Goal: Information Seeking & Learning: Find specific fact

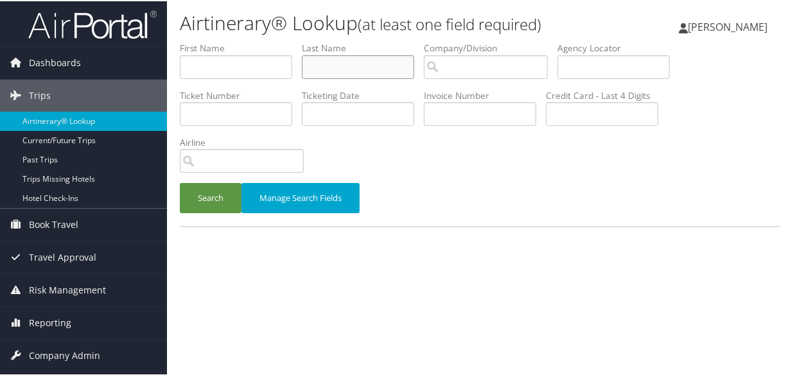
click at [343, 72] on input "text" at bounding box center [358, 66] width 112 height 24
click at [180, 182] on button "Search" at bounding box center [211, 197] width 62 height 30
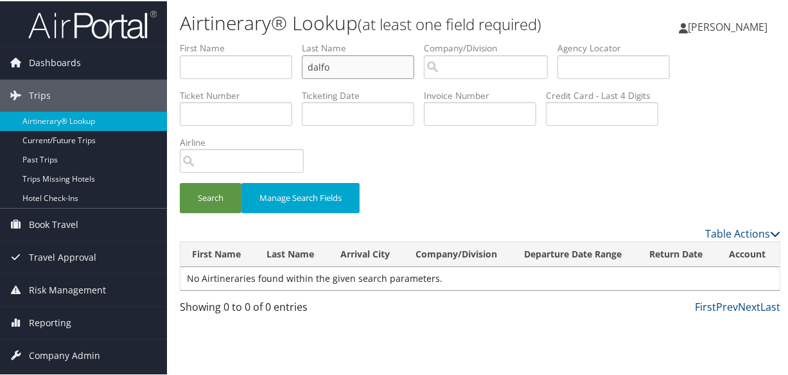
type input "dalfo"
click at [180, 182] on button "Search" at bounding box center [211, 197] width 62 height 30
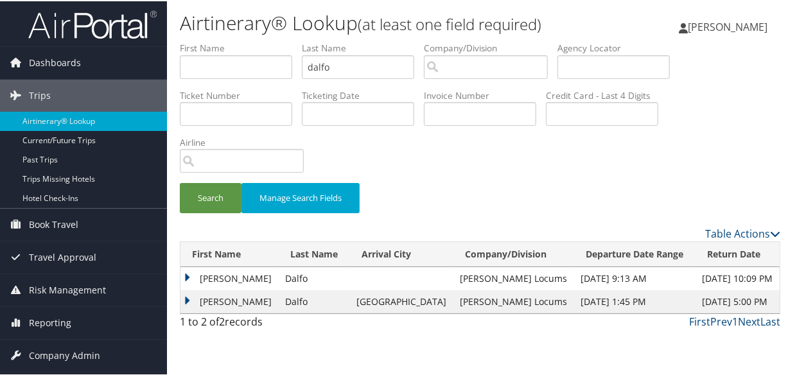
click at [183, 303] on td "David" at bounding box center [229, 300] width 98 height 23
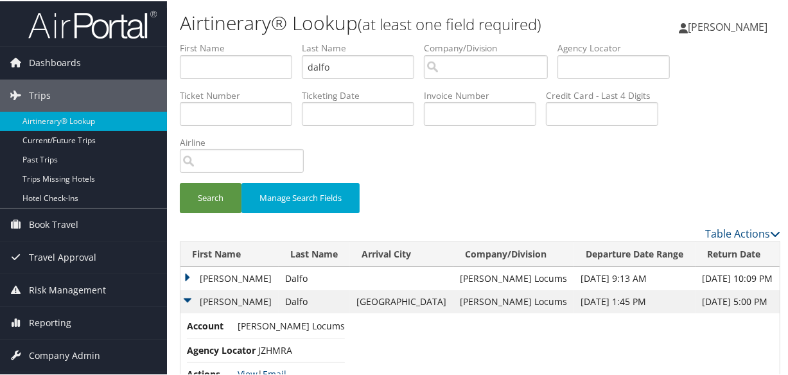
scroll to position [37, 0]
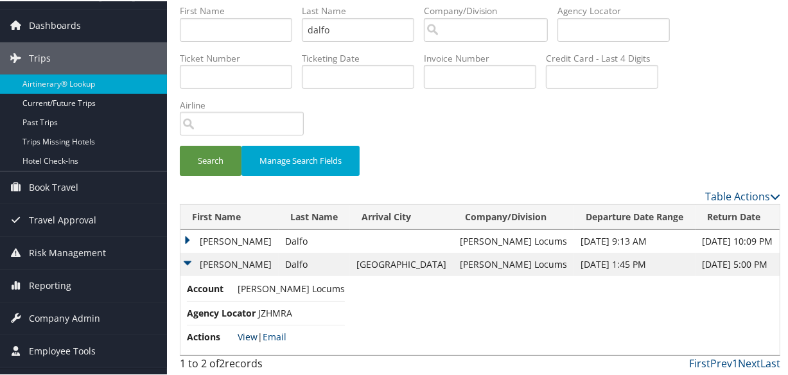
click at [247, 336] on link "View" at bounding box center [248, 335] width 20 height 12
drag, startPoint x: 361, startPoint y: 26, endPoint x: 252, endPoint y: 35, distance: 109.5
click at [252, 3] on ul "First Name Last Name dalfo Departure City Arrival City Company/Division Airport…" at bounding box center [480, 3] width 600 height 0
type input "hanan"
click at [180, 144] on button "Search" at bounding box center [211, 159] width 62 height 30
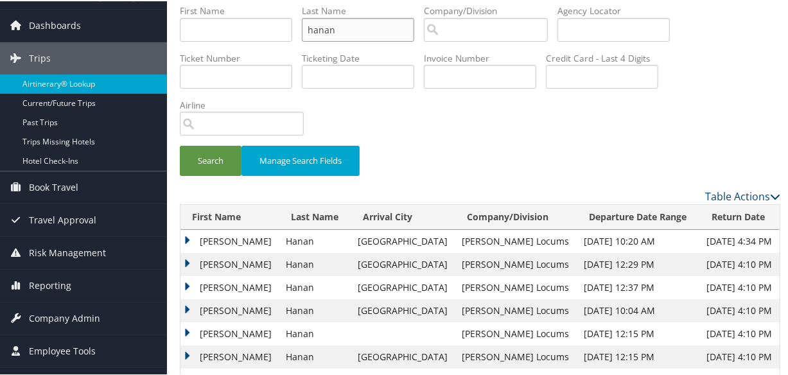
drag, startPoint x: 360, startPoint y: 33, endPoint x: 274, endPoint y: 26, distance: 86.3
click at [274, 3] on ul "First Name Last Name hanan Departure City Arrival City Company/Division Airport…" at bounding box center [480, 3] width 600 height 0
type input "DALFO"
click at [180, 144] on button "Search" at bounding box center [211, 159] width 62 height 30
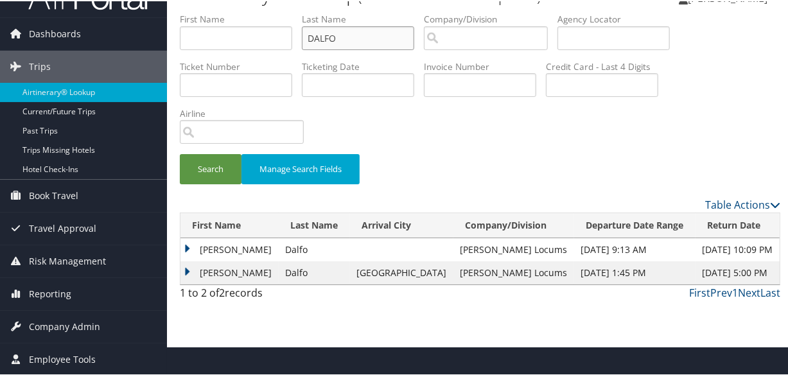
scroll to position [28, 0]
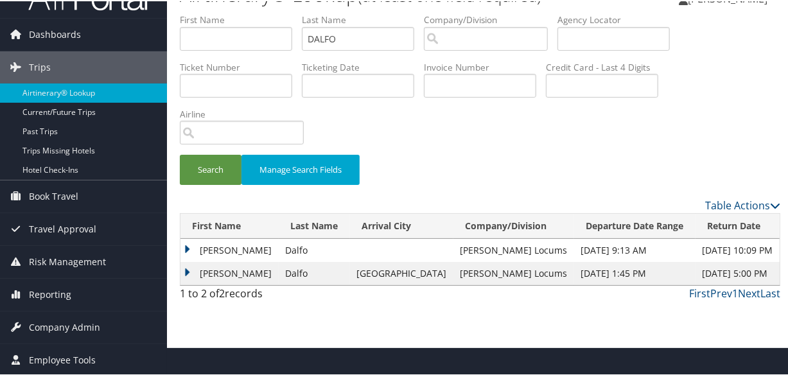
click at [183, 270] on td "David" at bounding box center [229, 272] width 98 height 23
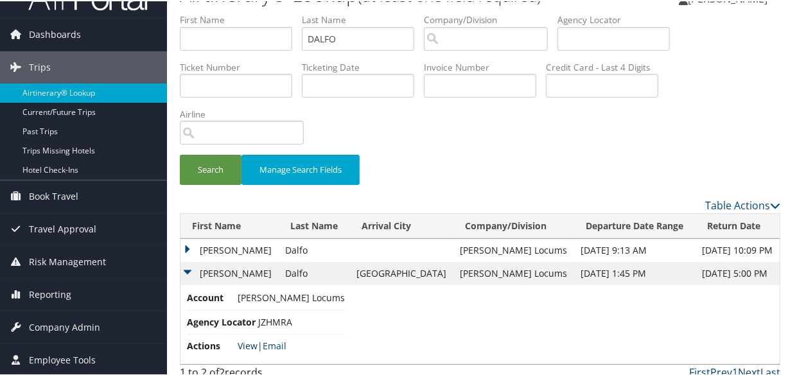
click at [245, 343] on link "View" at bounding box center [248, 344] width 20 height 12
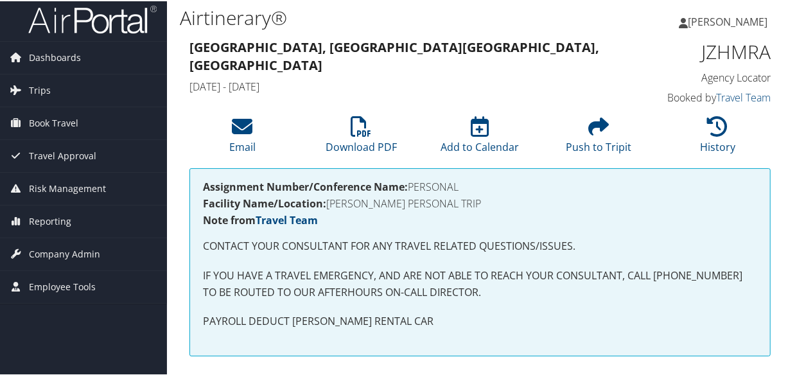
scroll to position [238, 0]
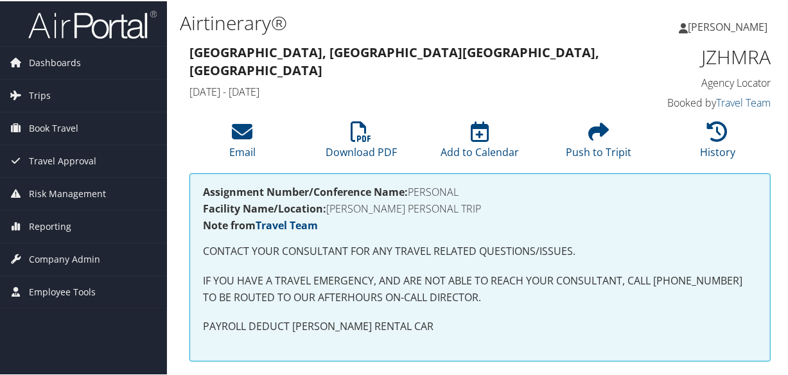
scroll to position [233, 0]
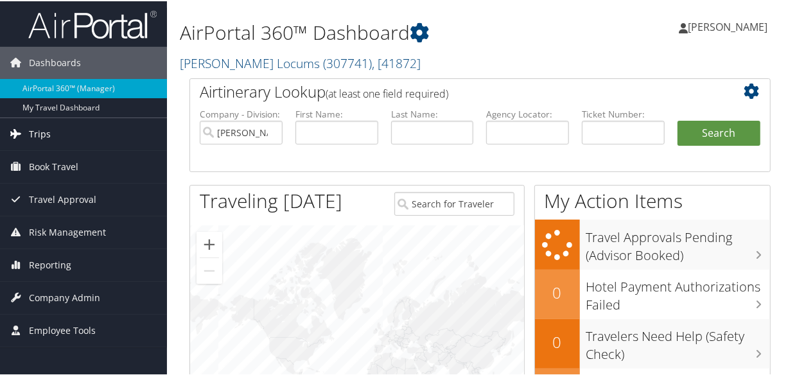
click at [56, 128] on link "Trips" at bounding box center [83, 133] width 167 height 32
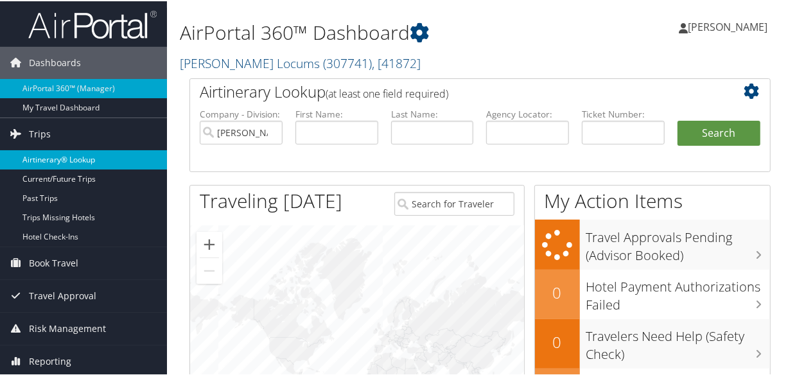
click at [60, 155] on link "Airtinerary® Lookup" at bounding box center [83, 158] width 167 height 19
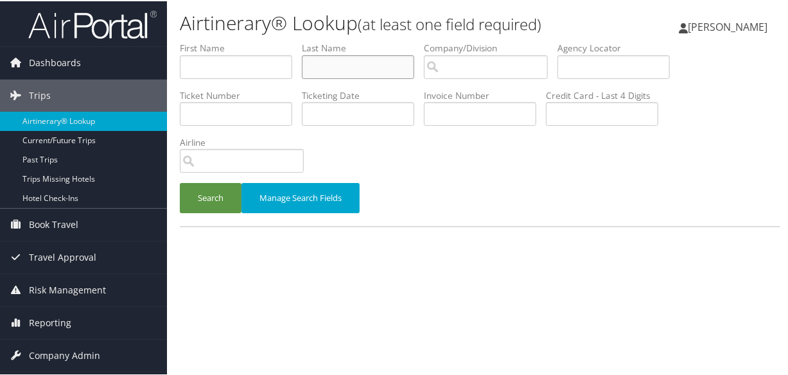
click at [349, 60] on input "text" at bounding box center [358, 66] width 112 height 24
type input "hanan"
click at [180, 182] on button "Search" at bounding box center [211, 197] width 62 height 30
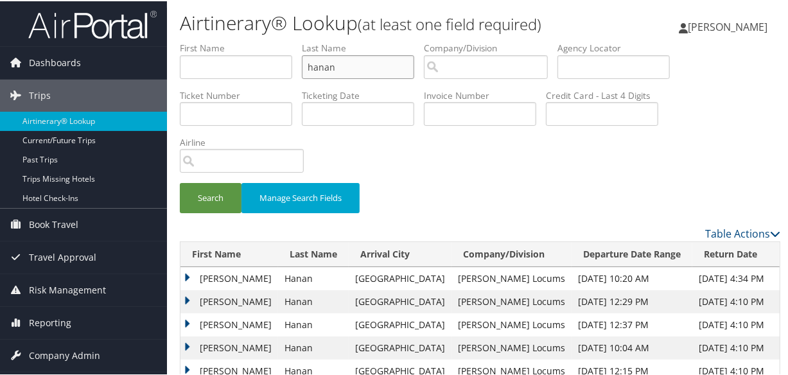
scroll to position [121, 0]
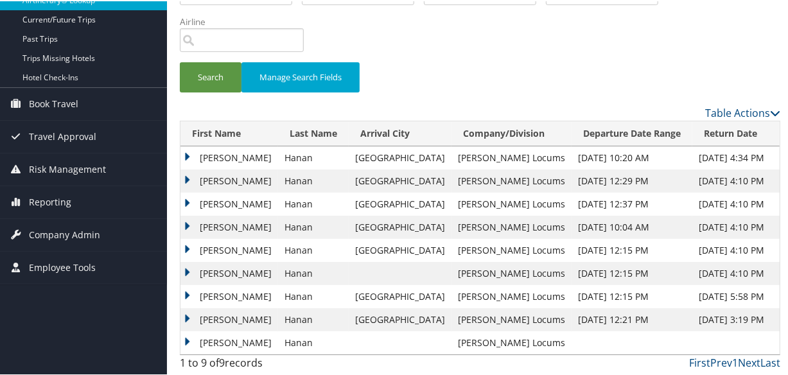
click at [189, 177] on td "Scott" at bounding box center [229, 179] width 98 height 23
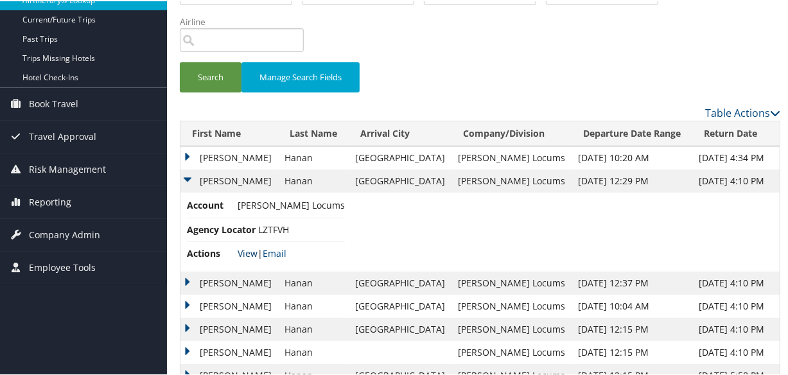
click at [247, 253] on link "View" at bounding box center [248, 252] width 20 height 12
click at [187, 279] on td "Scott" at bounding box center [229, 281] width 98 height 23
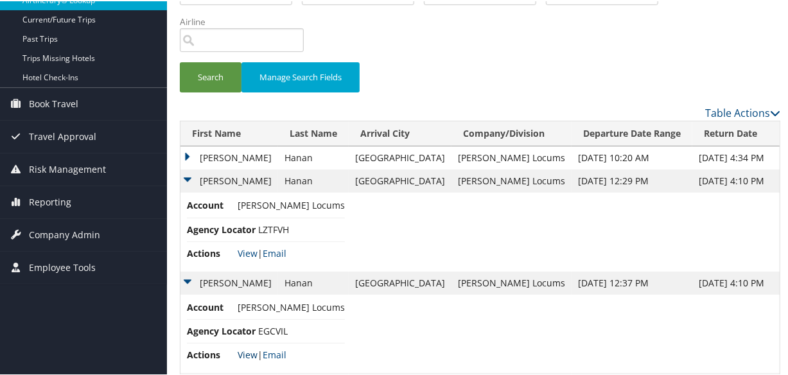
click at [244, 351] on link "View" at bounding box center [248, 353] width 20 height 12
click at [185, 152] on td "Scott" at bounding box center [229, 156] width 98 height 23
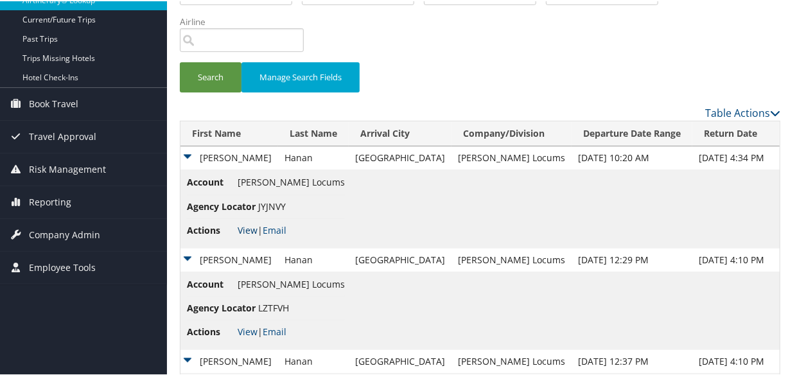
click at [249, 225] on link "View" at bounding box center [248, 229] width 20 height 12
click at [246, 327] on link "View" at bounding box center [248, 330] width 20 height 12
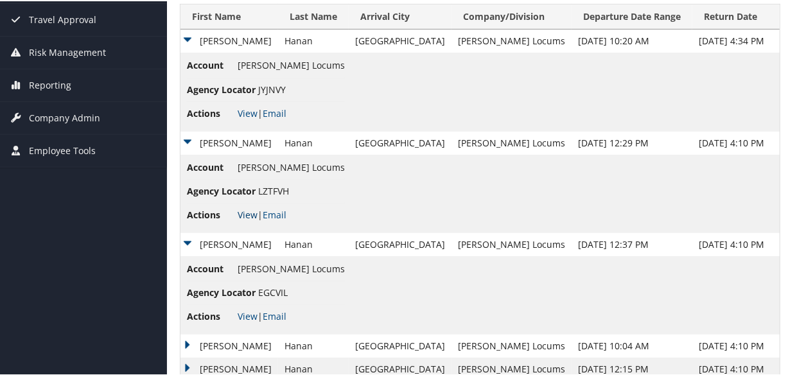
click at [245, 211] on link "View" at bounding box center [248, 213] width 20 height 12
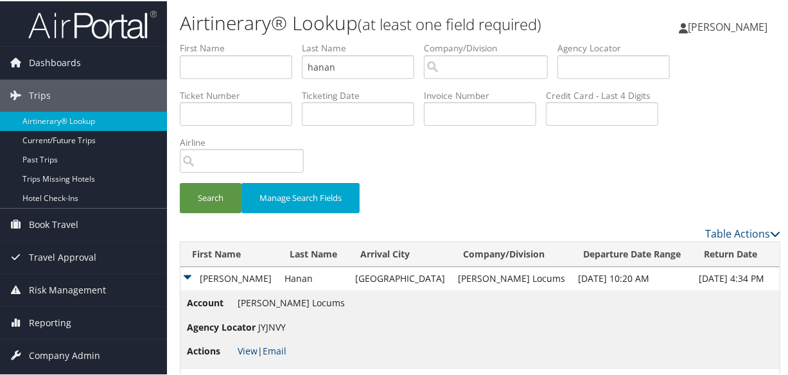
scroll to position [350, 0]
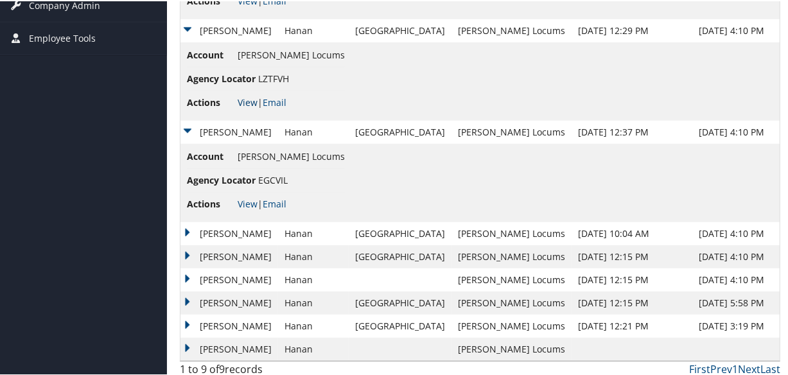
click at [249, 100] on link "View" at bounding box center [248, 101] width 20 height 12
click at [248, 202] on link "View" at bounding box center [248, 202] width 20 height 12
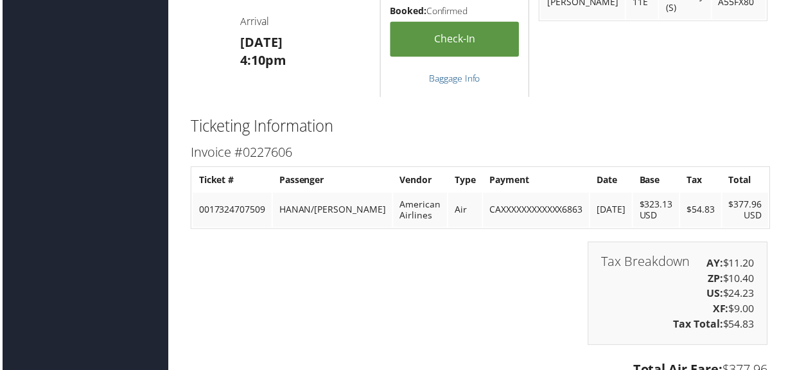
scroll to position [1875, 0]
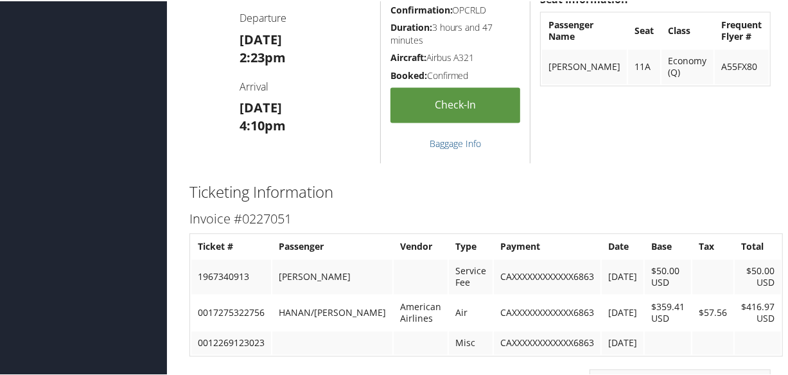
scroll to position [1734, 0]
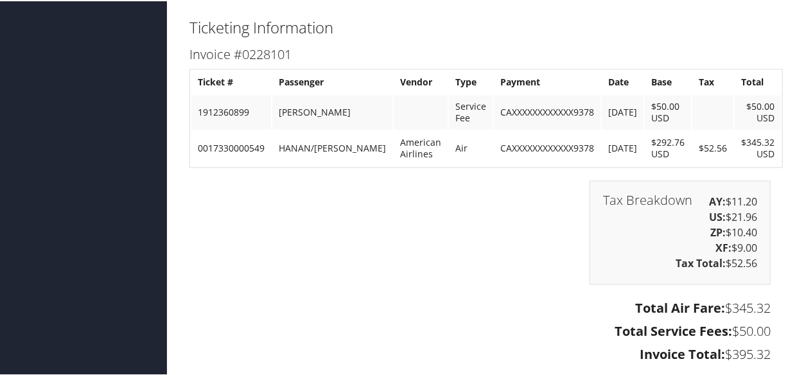
scroll to position [1832, 0]
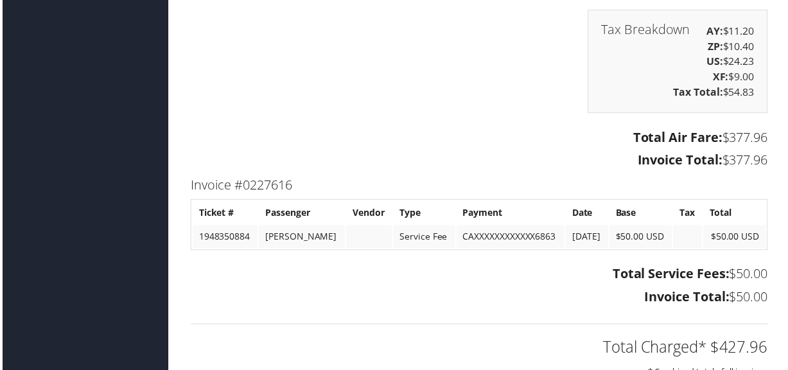
scroll to position [1875, 0]
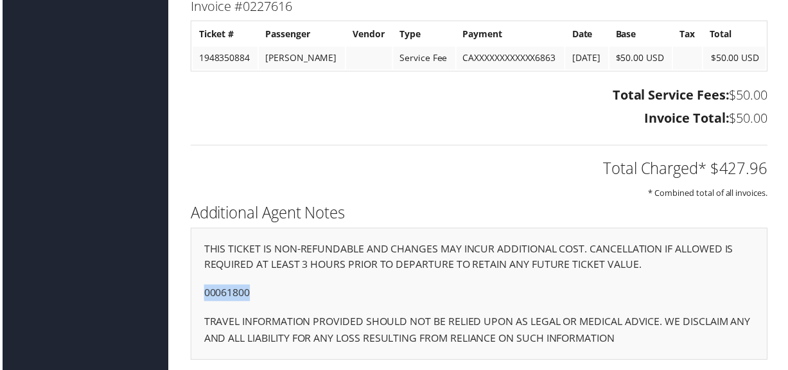
drag, startPoint x: 254, startPoint y: 288, endPoint x: 173, endPoint y: 274, distance: 82.9
copy p "00061800"
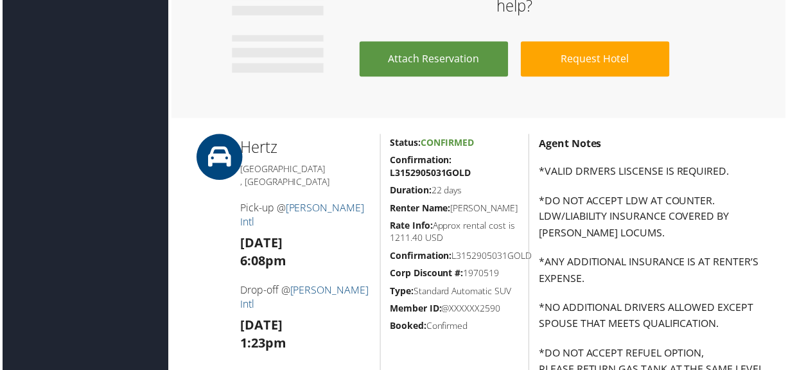
scroll to position [532, 0]
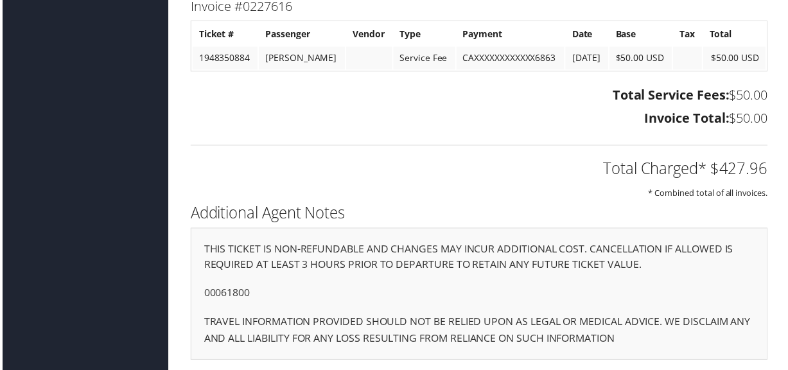
scroll to position [1875, 0]
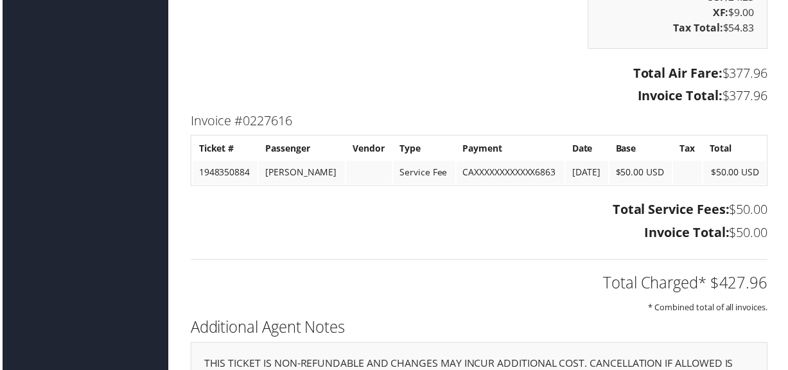
scroll to position [1875, 0]
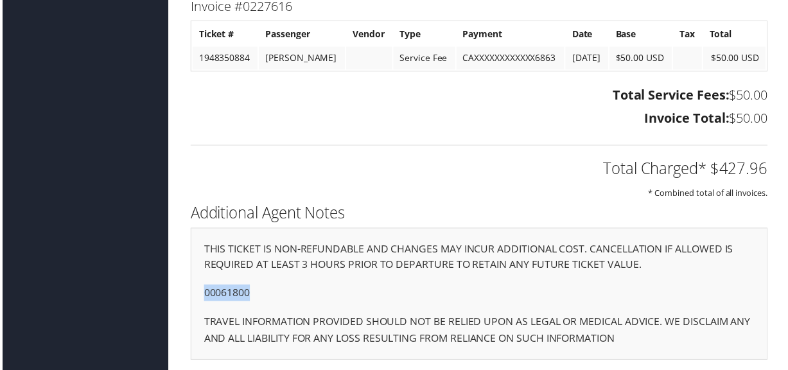
drag, startPoint x: 257, startPoint y: 291, endPoint x: 462, endPoint y: 317, distance: 206.4
click at [186, 290] on div "Additional Agent Notes THIS TICKET IS NON-REFUNDABLE AND CHANGES MAY INCUR ADDI…" at bounding box center [480, 288] width 600 height 175
copy p "00061800"
click at [272, 281] on div "THIS TICKET IS NON-REFUNDABLE AND CHANGES MAY INCUR ADDITIONAL COST. CANCELLATI…" at bounding box center [479, 295] width 581 height 133
drag, startPoint x: 258, startPoint y: 287, endPoint x: 189, endPoint y: 287, distance: 69.3
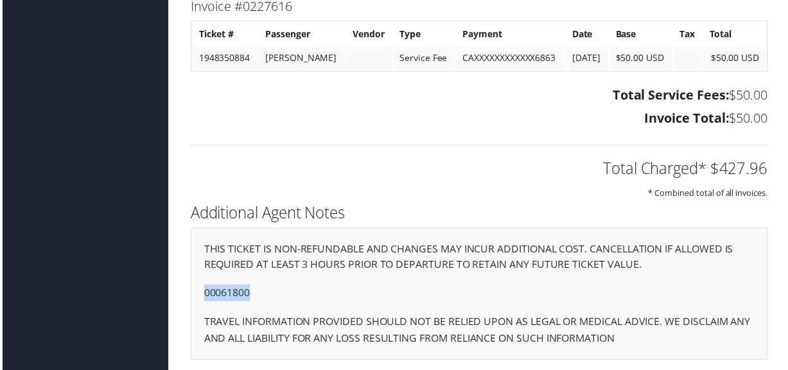
click at [189, 287] on div "THIS TICKET IS NON-REFUNDABLE AND CHANGES MAY INCUR ADDITIONAL COST. CANCELLATI…" at bounding box center [479, 295] width 581 height 133
click at [279, 286] on p "00061800" at bounding box center [480, 294] width 554 height 17
drag, startPoint x: 259, startPoint y: 288, endPoint x: 196, endPoint y: 289, distance: 62.9
click at [196, 289] on div "THIS TICKET IS NON-REFUNDABLE AND CHANGES MAY INCUR ADDITIONAL COST. CANCELLATI…" at bounding box center [479, 295] width 581 height 133
copy p "00061800"
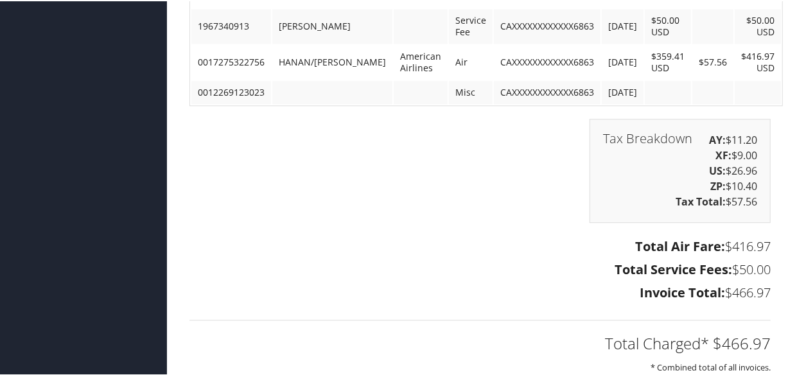
scroll to position [2143, 0]
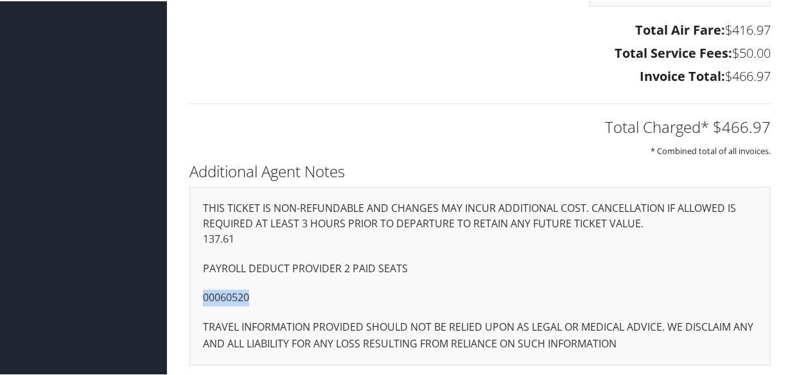
drag, startPoint x: 256, startPoint y: 299, endPoint x: 201, endPoint y: 297, distance: 55.3
click at [201, 297] on div "THIS TICKET IS NON-REFUNDABLE AND CHANGES MAY INCUR ADDITIONAL COST. CANCELLATI…" at bounding box center [479, 275] width 581 height 178
copy p "00060520"
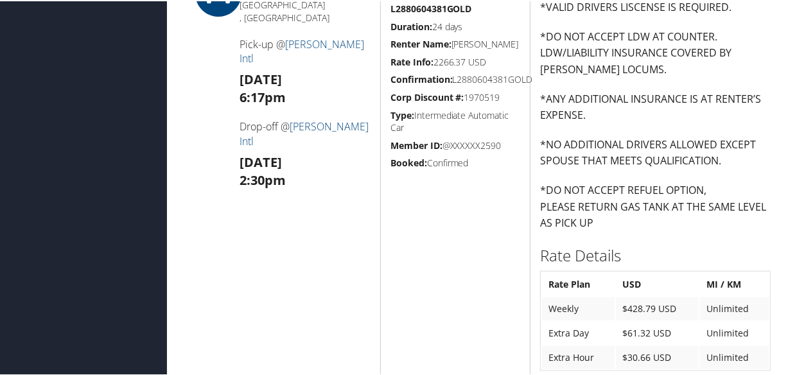
scroll to position [318, 0]
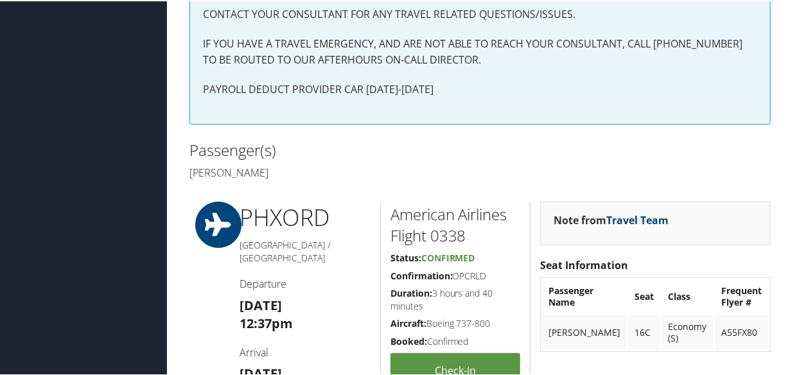
click at [426, 155] on h2 "Passenger(s)" at bounding box center [329, 149] width 281 height 22
